Goal: Information Seeking & Learning: Find specific page/section

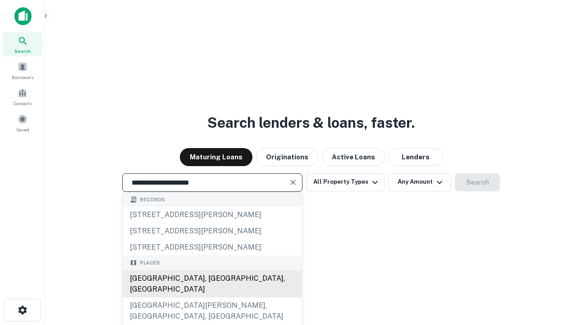
click at [212, 297] on div "Santa Monica, CA, USA" at bounding box center [212, 283] width 179 height 27
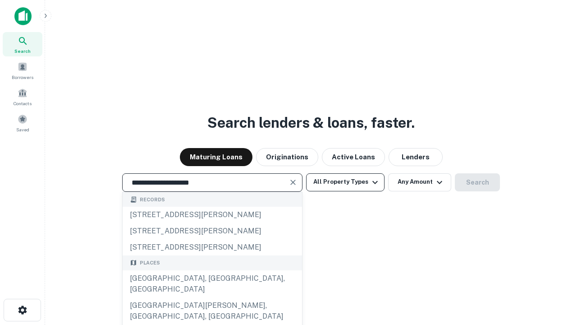
click at [345, 182] on button "All Property Types" at bounding box center [345, 182] width 78 height 18
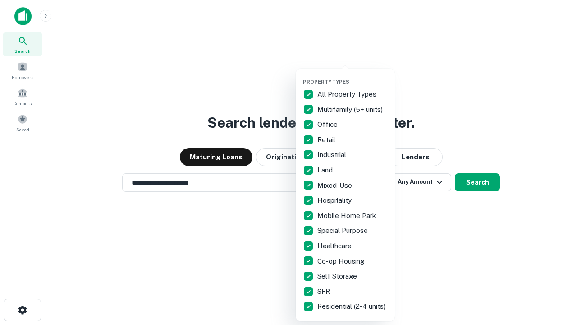
type input "**********"
click at [353, 76] on button "button" at bounding box center [352, 76] width 99 height 0
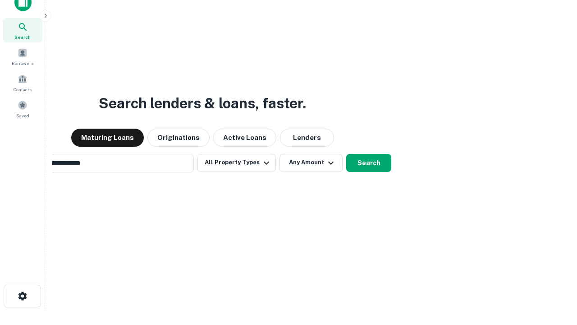
scroll to position [14, 0]
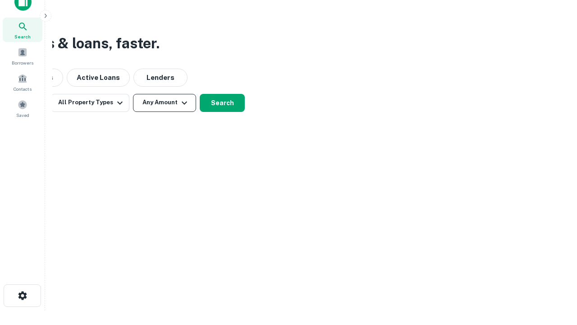
click at [165, 102] on button "Any Amount" at bounding box center [164, 103] width 63 height 18
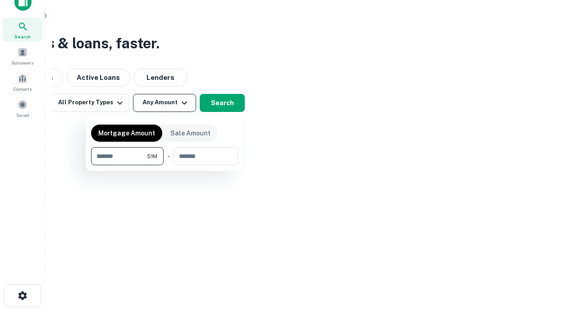
type input "*******"
click at [165, 165] on button "button" at bounding box center [164, 165] width 147 height 0
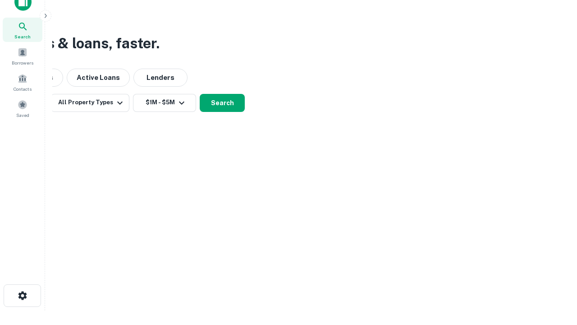
scroll to position [14, 0]
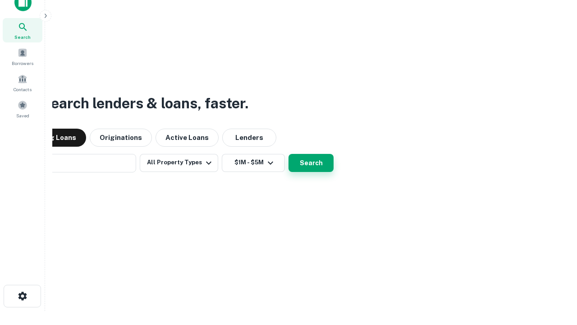
click at [289, 154] on button "Search" at bounding box center [311, 163] width 45 height 18
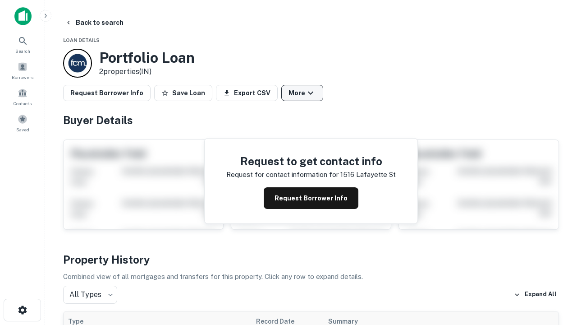
click at [302, 93] on button "More" at bounding box center [302, 93] width 42 height 16
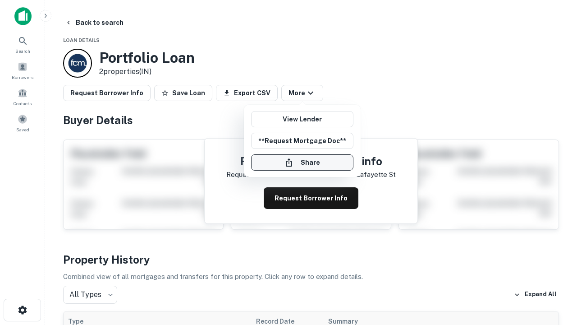
click at [302, 162] on button "Share" at bounding box center [302, 162] width 102 height 16
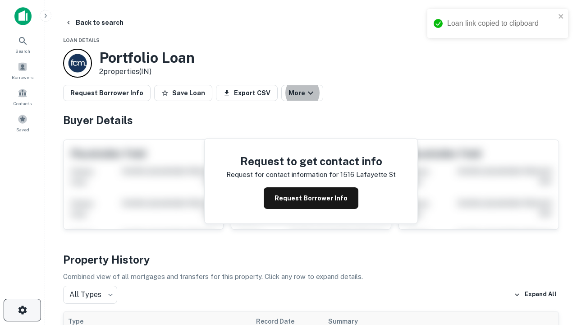
click at [22, 310] on icon "button" at bounding box center [22, 309] width 11 height 11
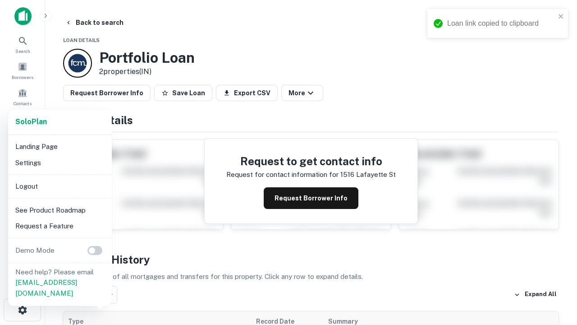
click at [60, 186] on li "Logout" at bounding box center [60, 186] width 96 height 16
